Goal: Navigation & Orientation: Find specific page/section

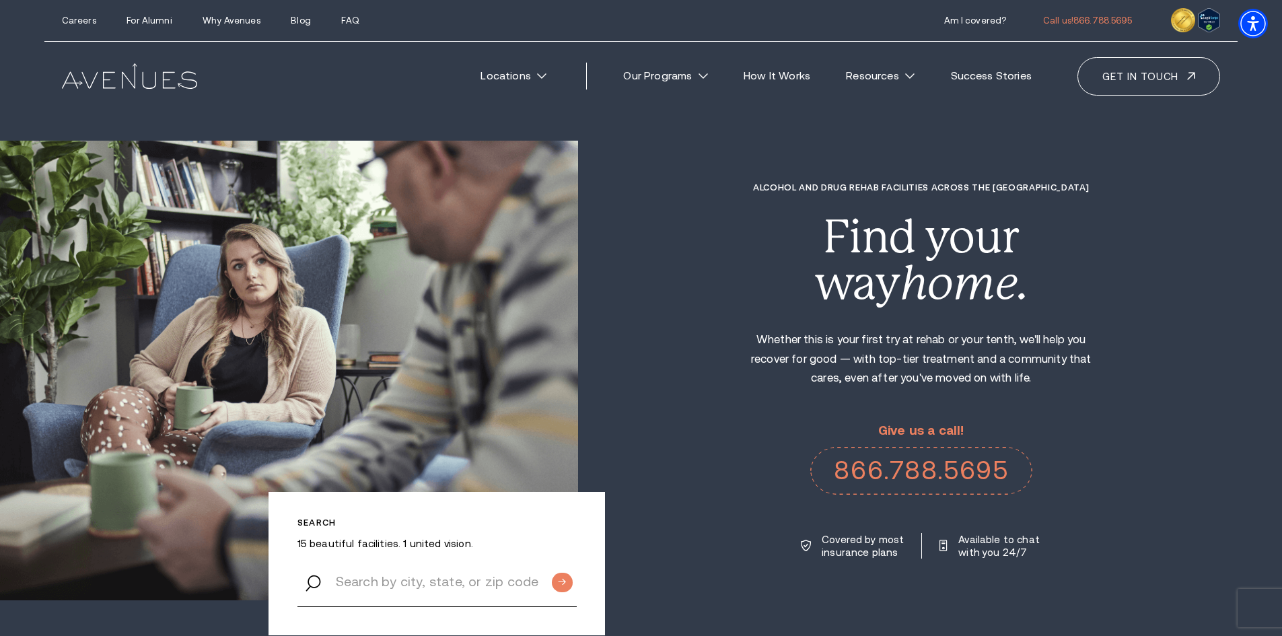
click at [124, 81] on img at bounding box center [129, 76] width 135 height 26
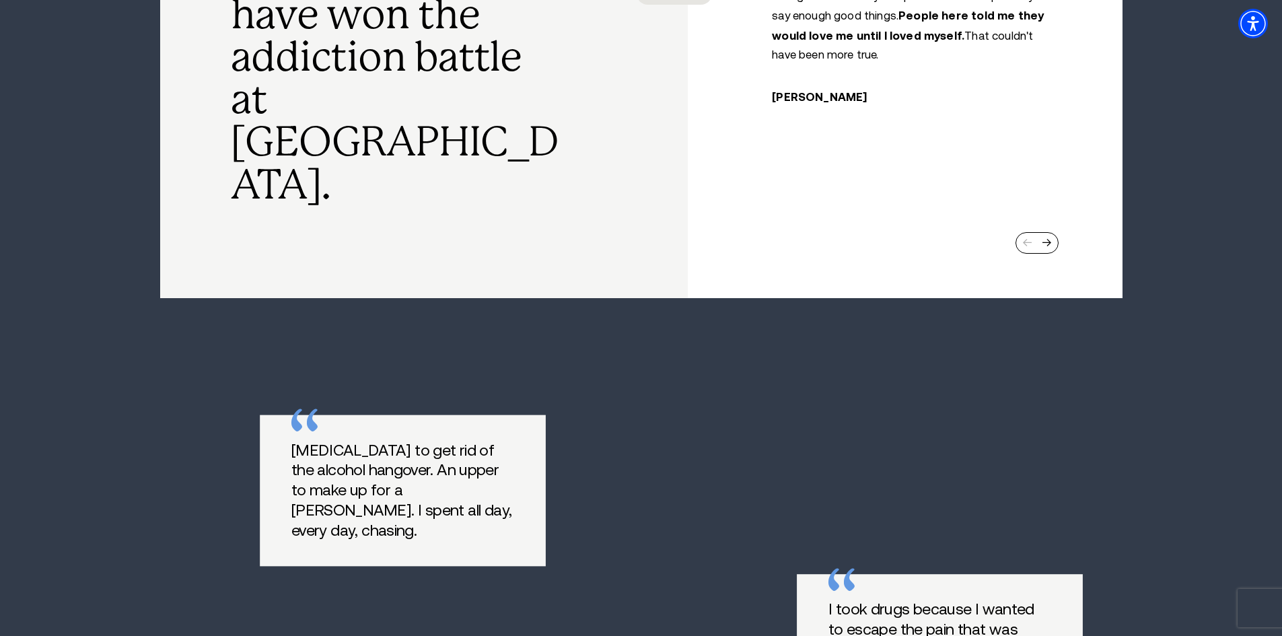
scroll to position [1009, 0]
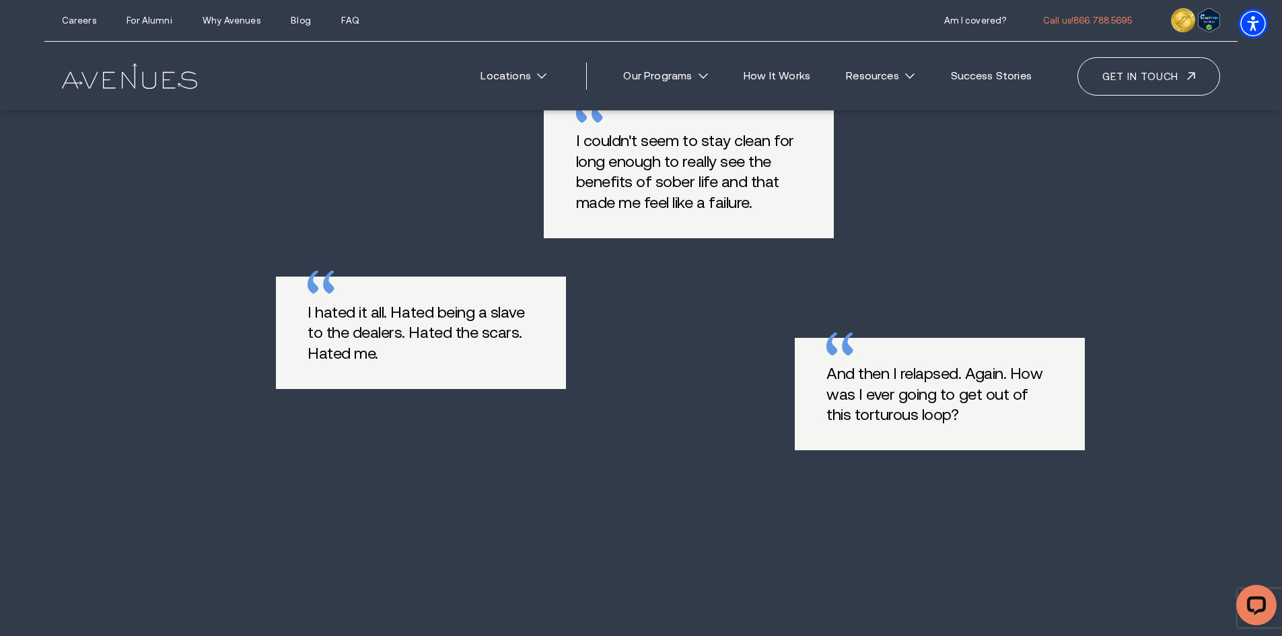
scroll to position [1346, 0]
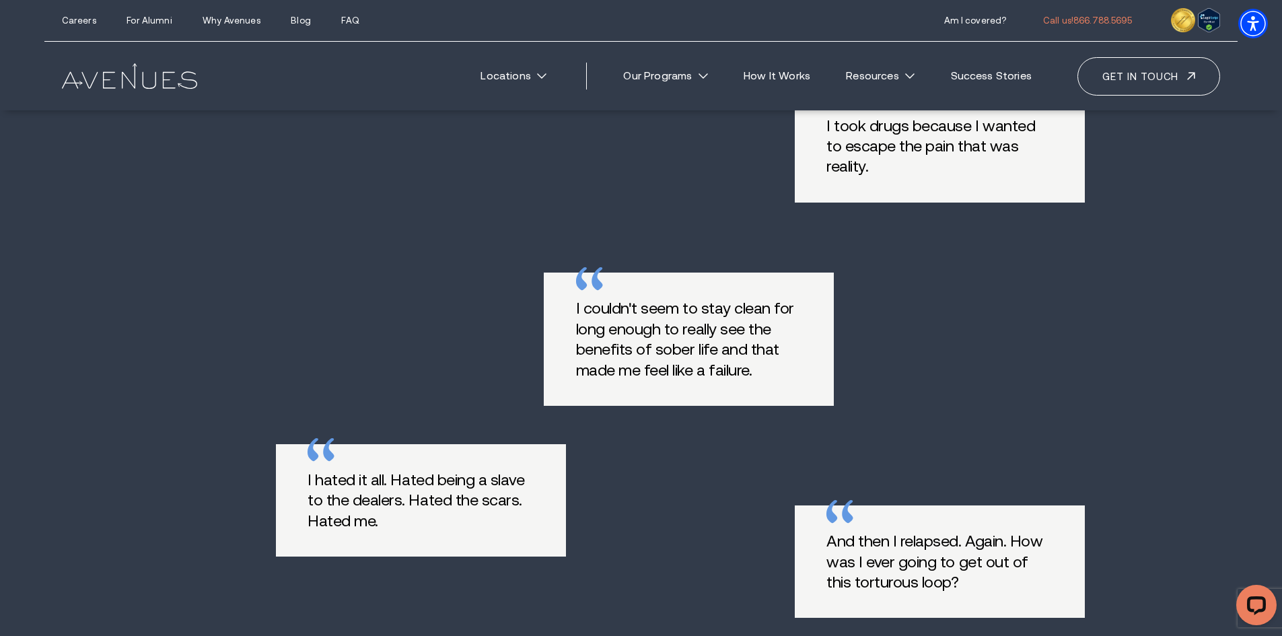
click at [92, 81] on img at bounding box center [129, 76] width 135 height 26
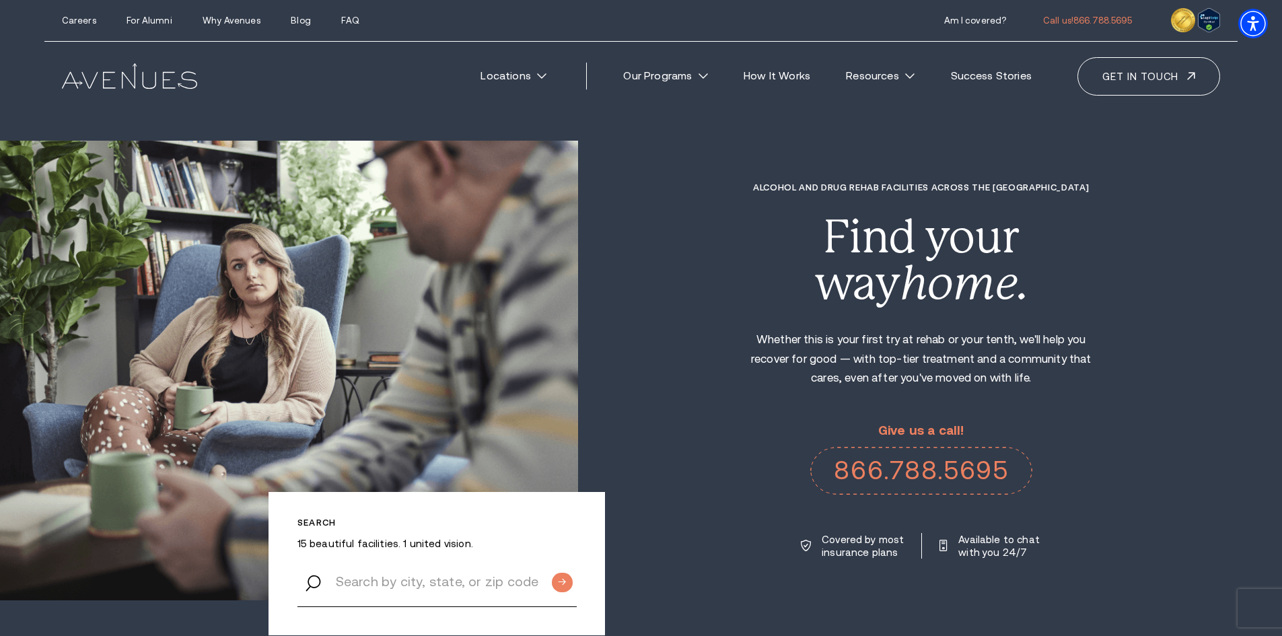
click at [87, 20] on link "Careers" at bounding box center [79, 20] width 34 height 10
